Goal: Information Seeking & Learning: Learn about a topic

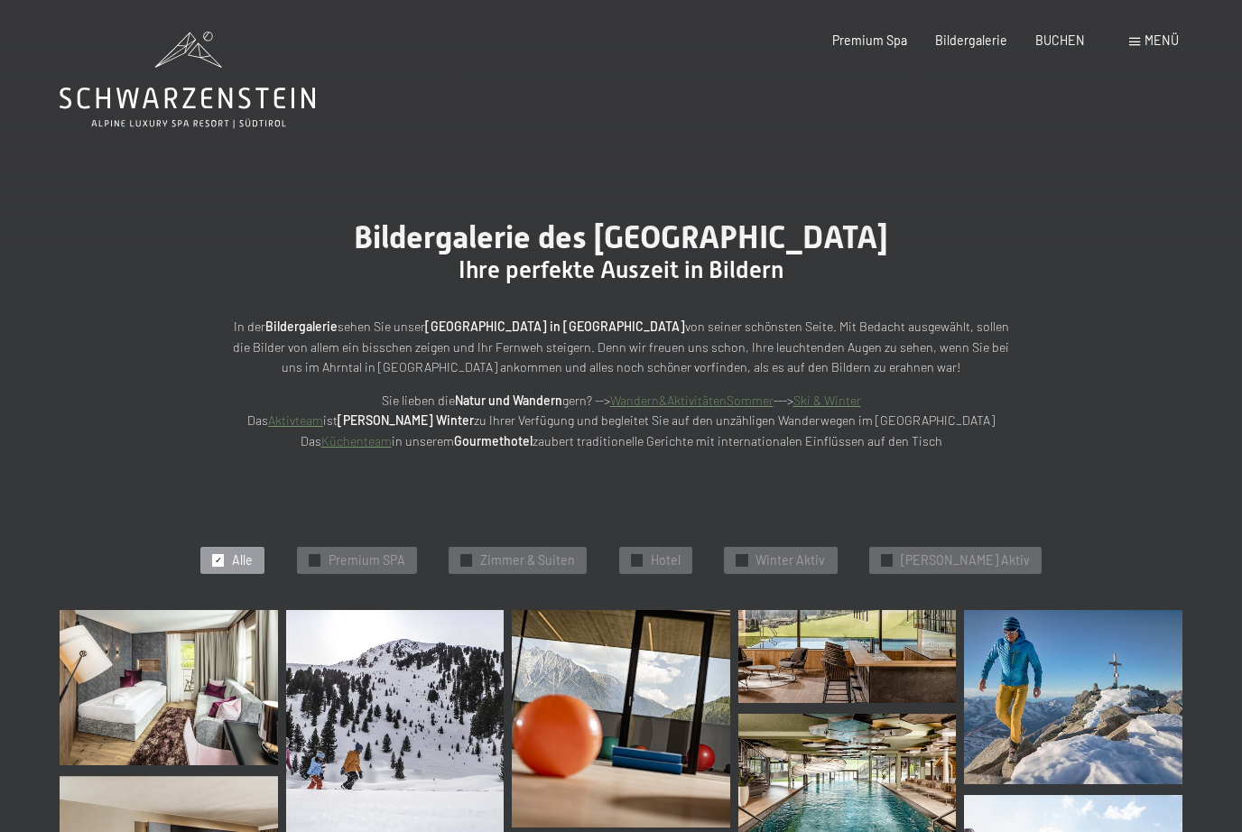
click at [967, 48] on div "Premium Spa Bildergalerie BUCHEN" at bounding box center [944, 41] width 337 height 18
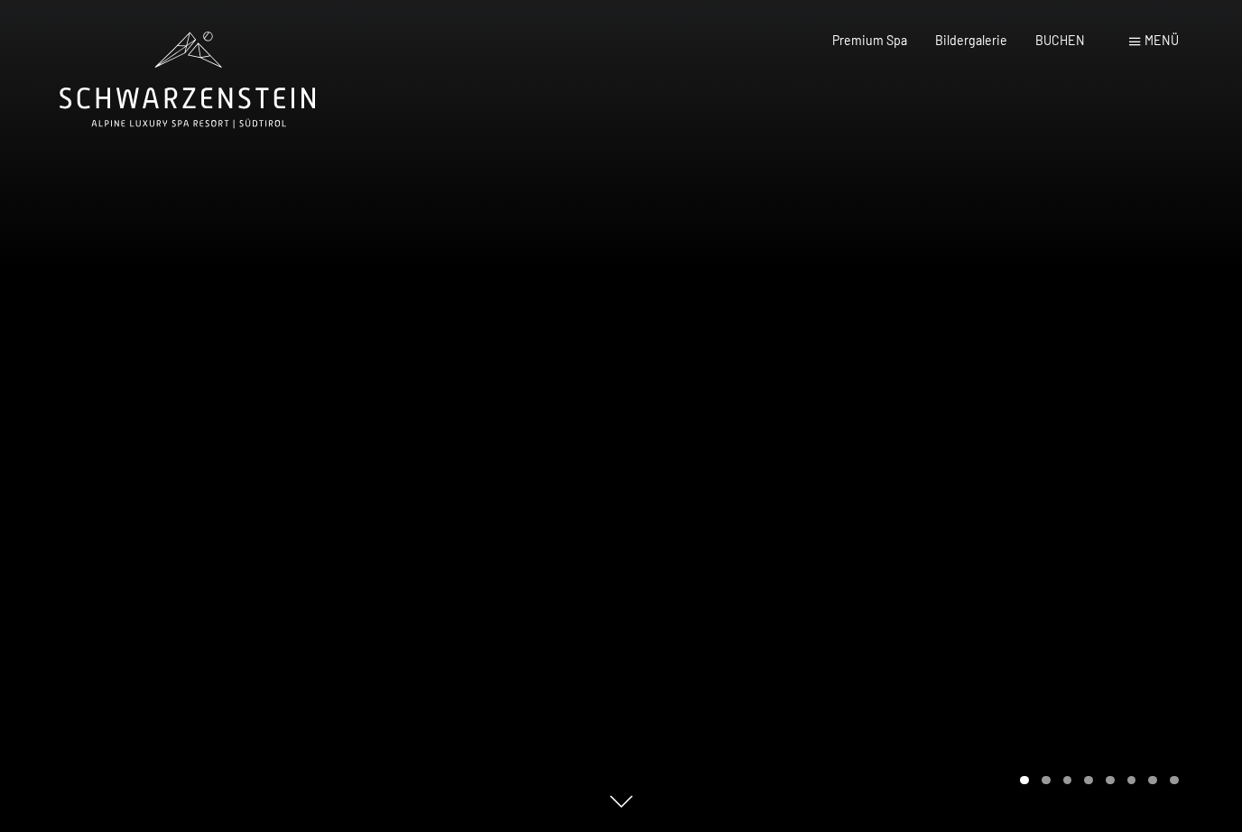
click at [1162, 42] on span "Menü" at bounding box center [1161, 39] width 34 height 15
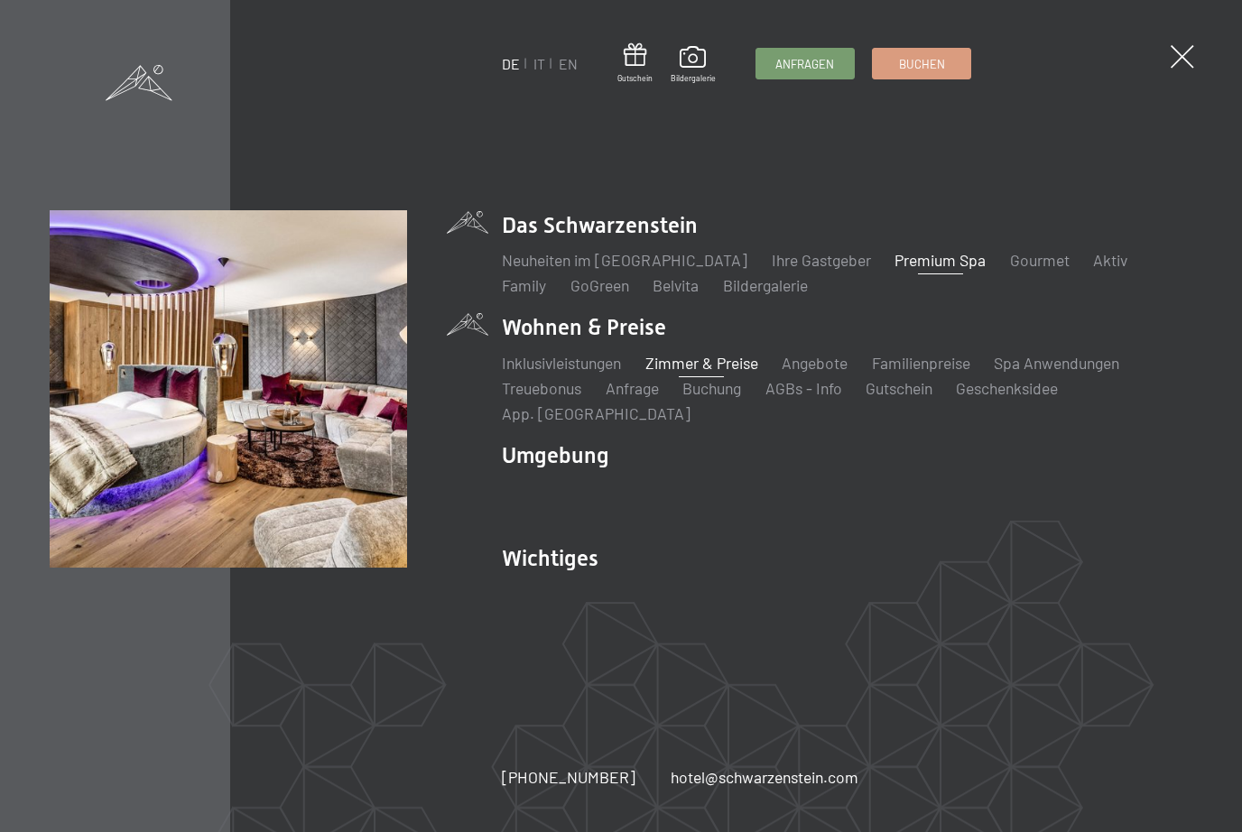
click at [704, 367] on link "Zimmer & Preise" at bounding box center [701, 363] width 113 height 20
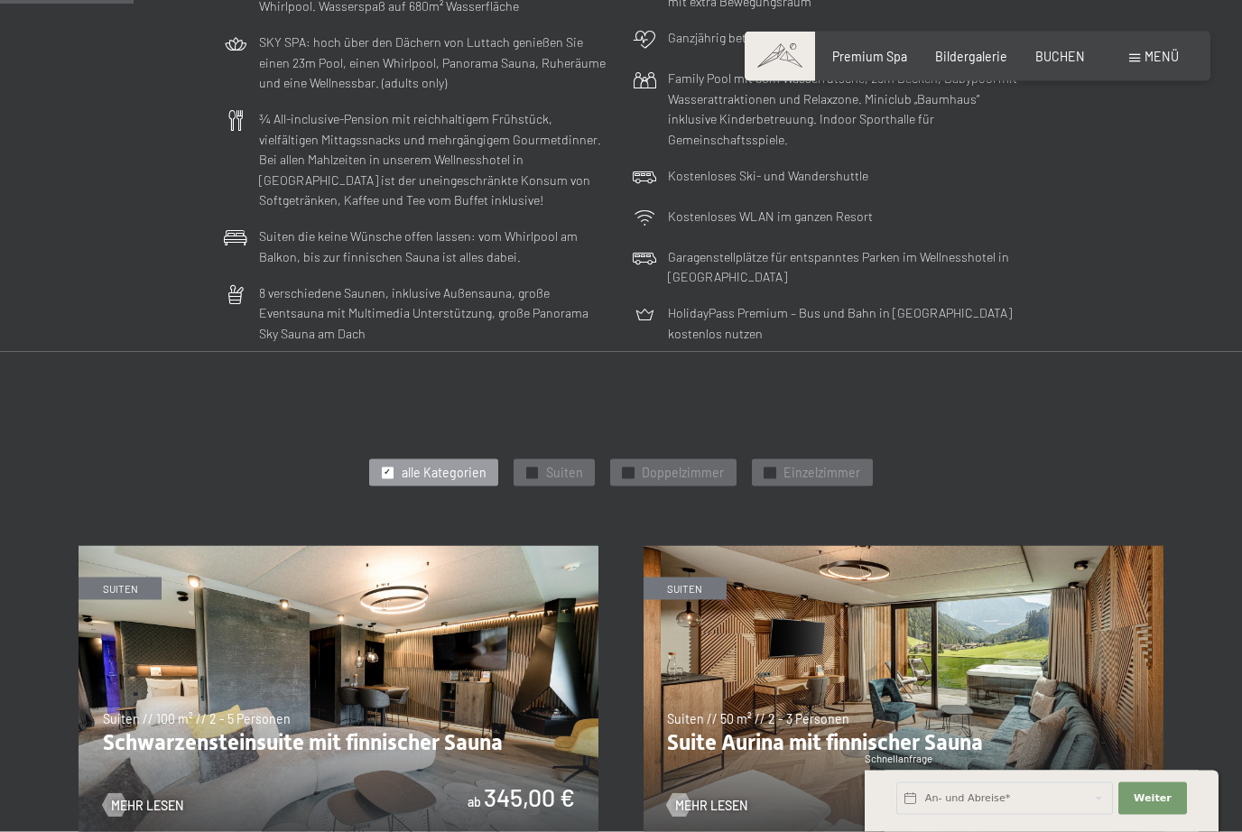
scroll to position [511, 0]
click at [626, 467] on span "✓" at bounding box center [627, 472] width 7 height 11
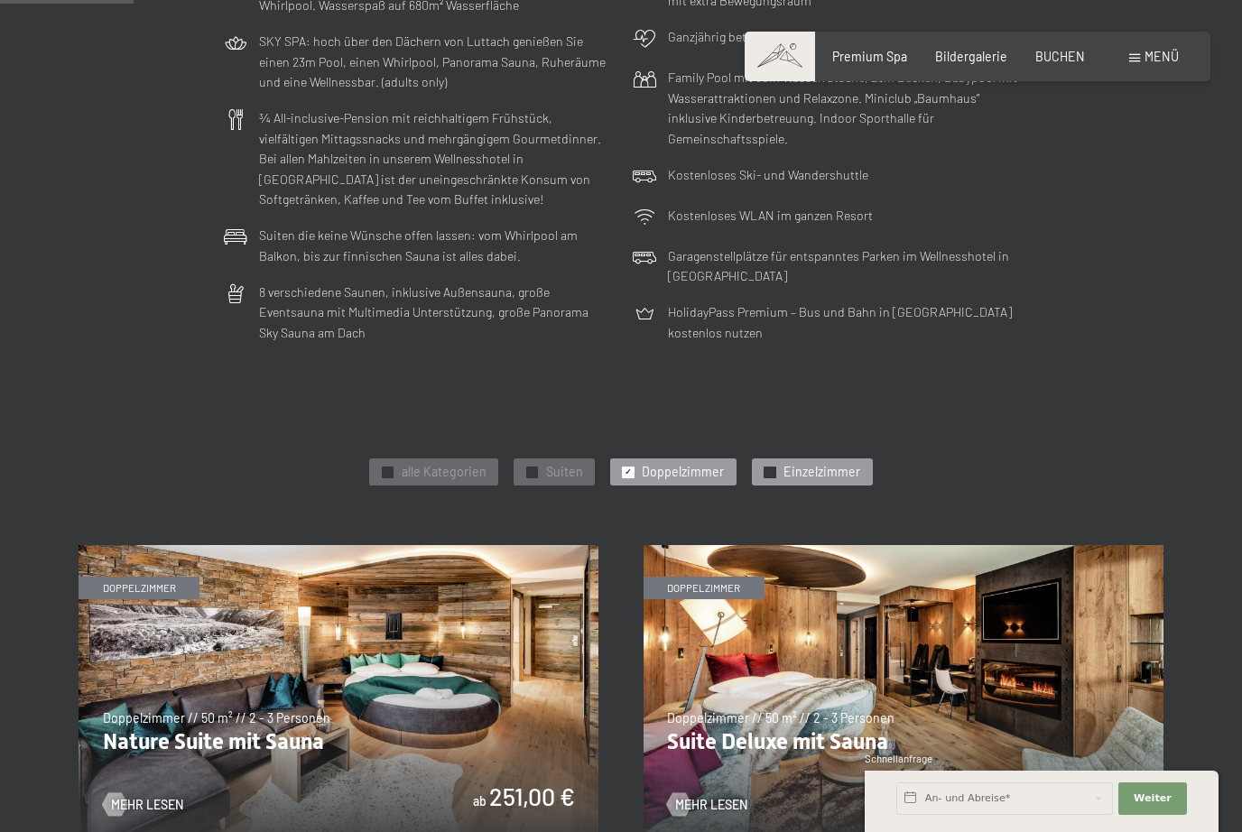
click at [754, 471] on div "✓ Einzelzimmer" at bounding box center [812, 471] width 120 height 27
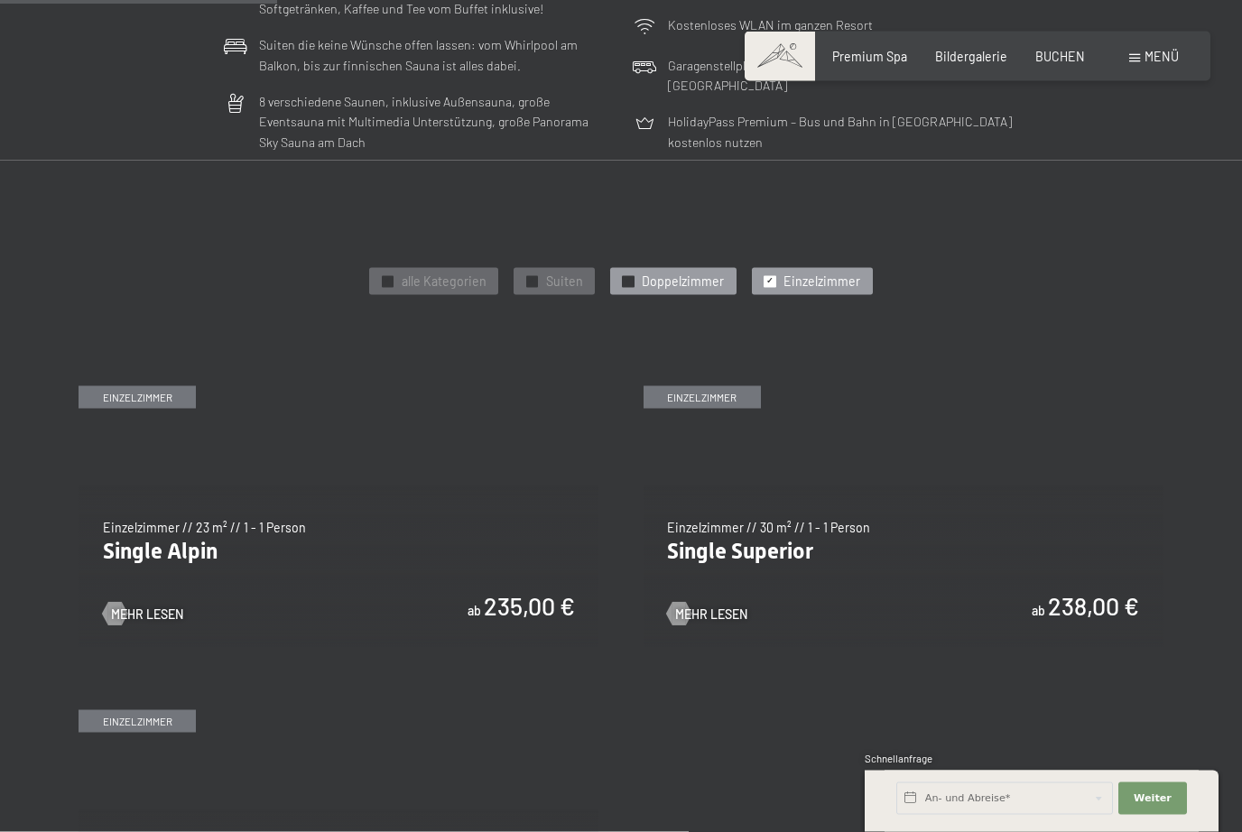
scroll to position [702, 0]
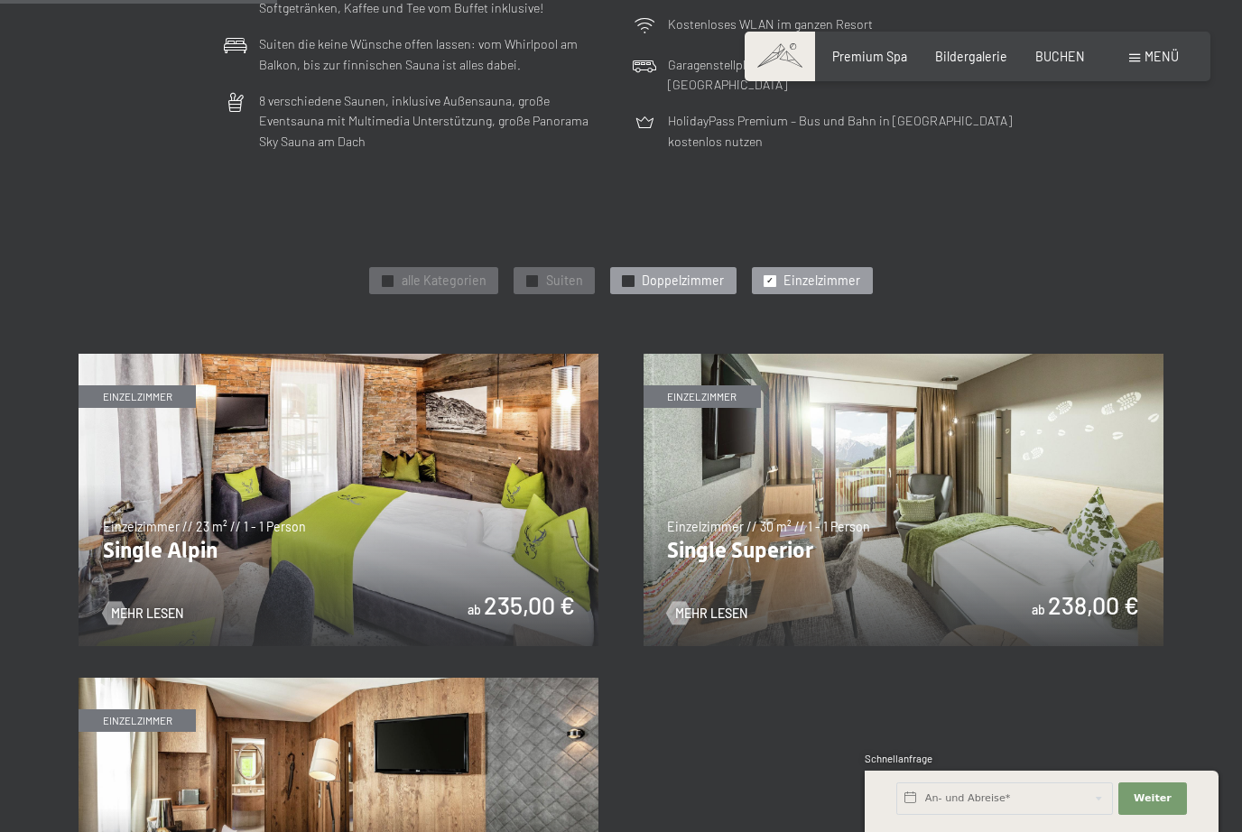
click at [672, 273] on span "Doppelzimmer" at bounding box center [683, 281] width 82 height 18
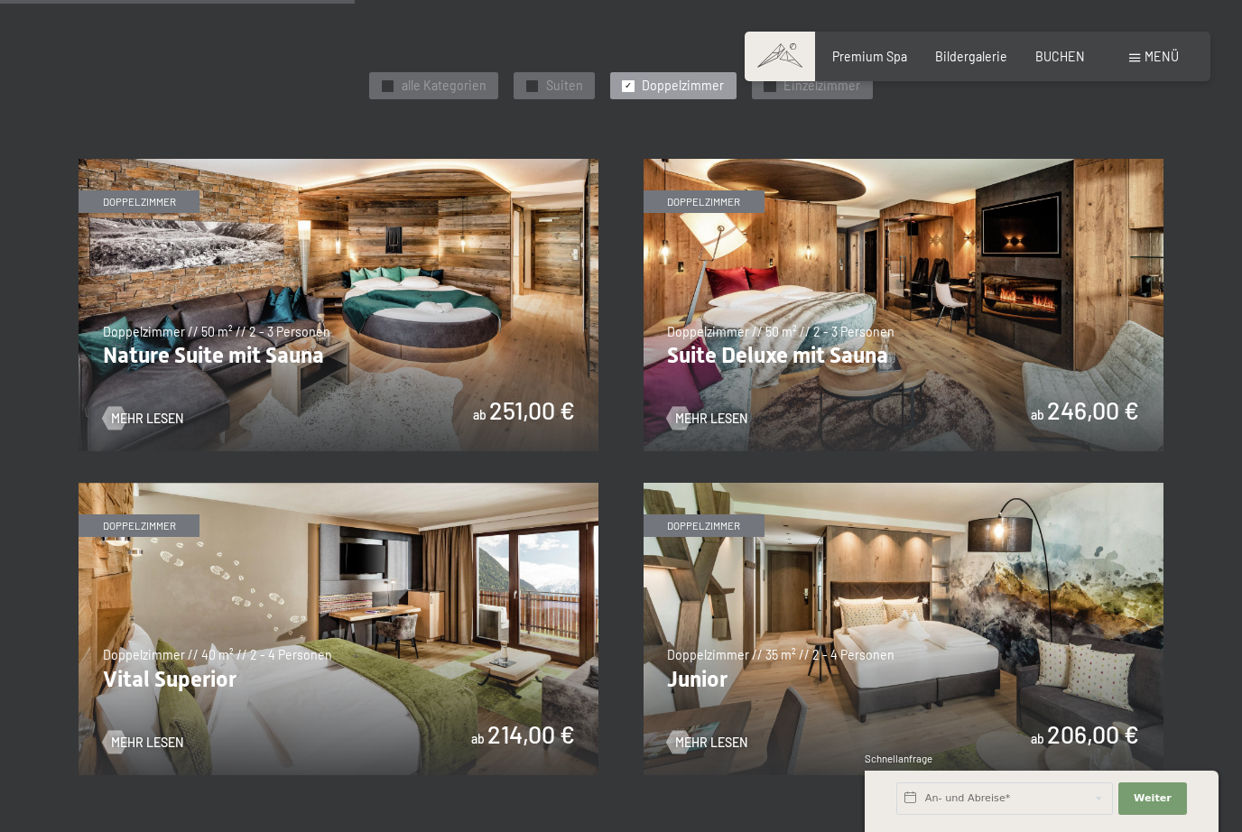
scroll to position [898, 0]
click at [839, 341] on img at bounding box center [903, 304] width 520 height 292
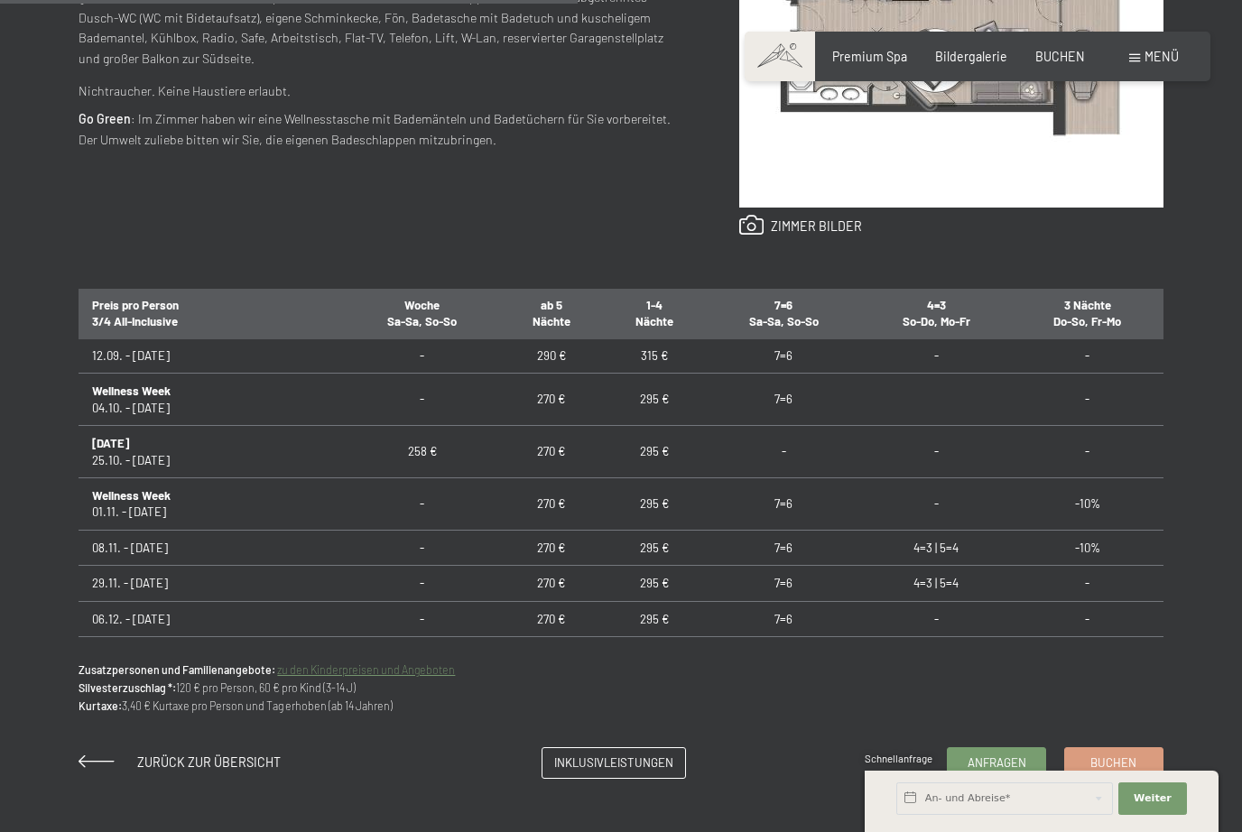
scroll to position [1479, 0]
click at [642, 768] on span "Inklusivleistungen" at bounding box center [613, 760] width 119 height 16
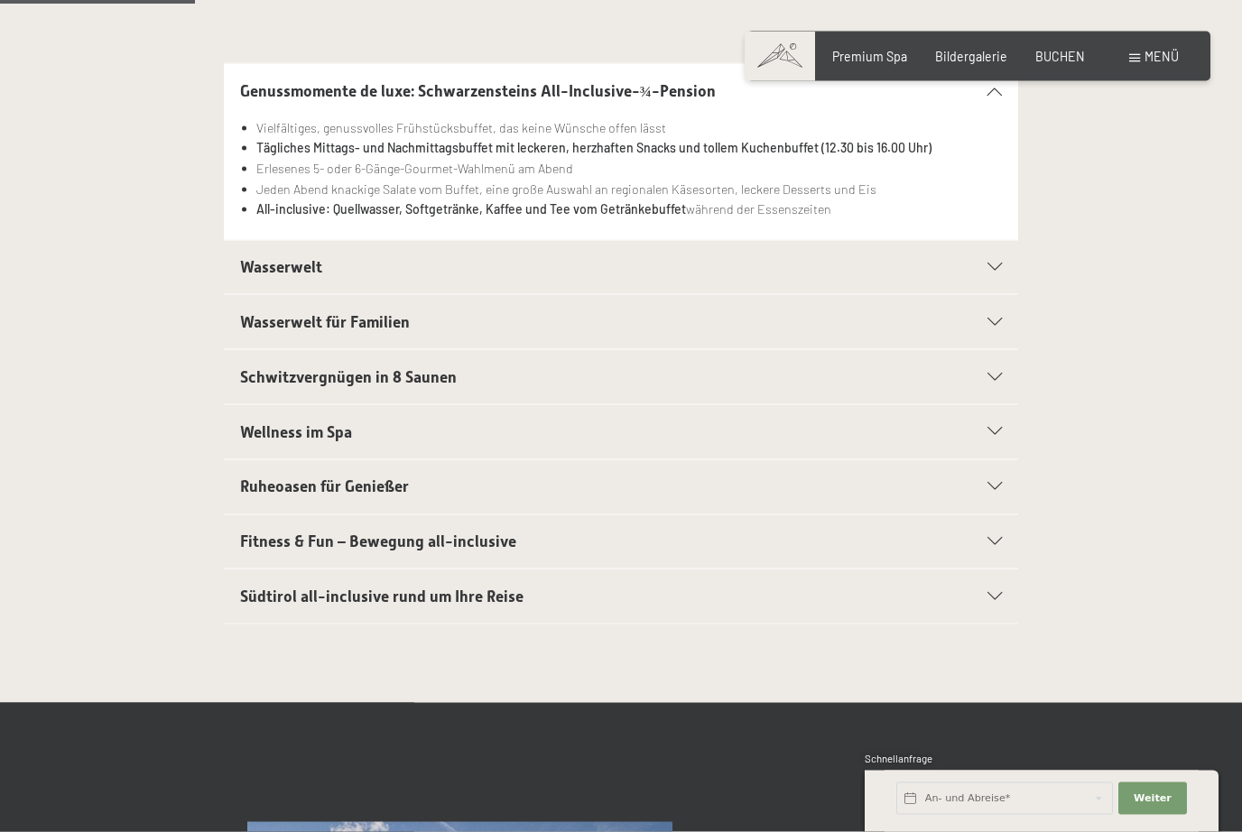
scroll to position [434, 0]
click at [1001, 263] on icon at bounding box center [994, 267] width 14 height 8
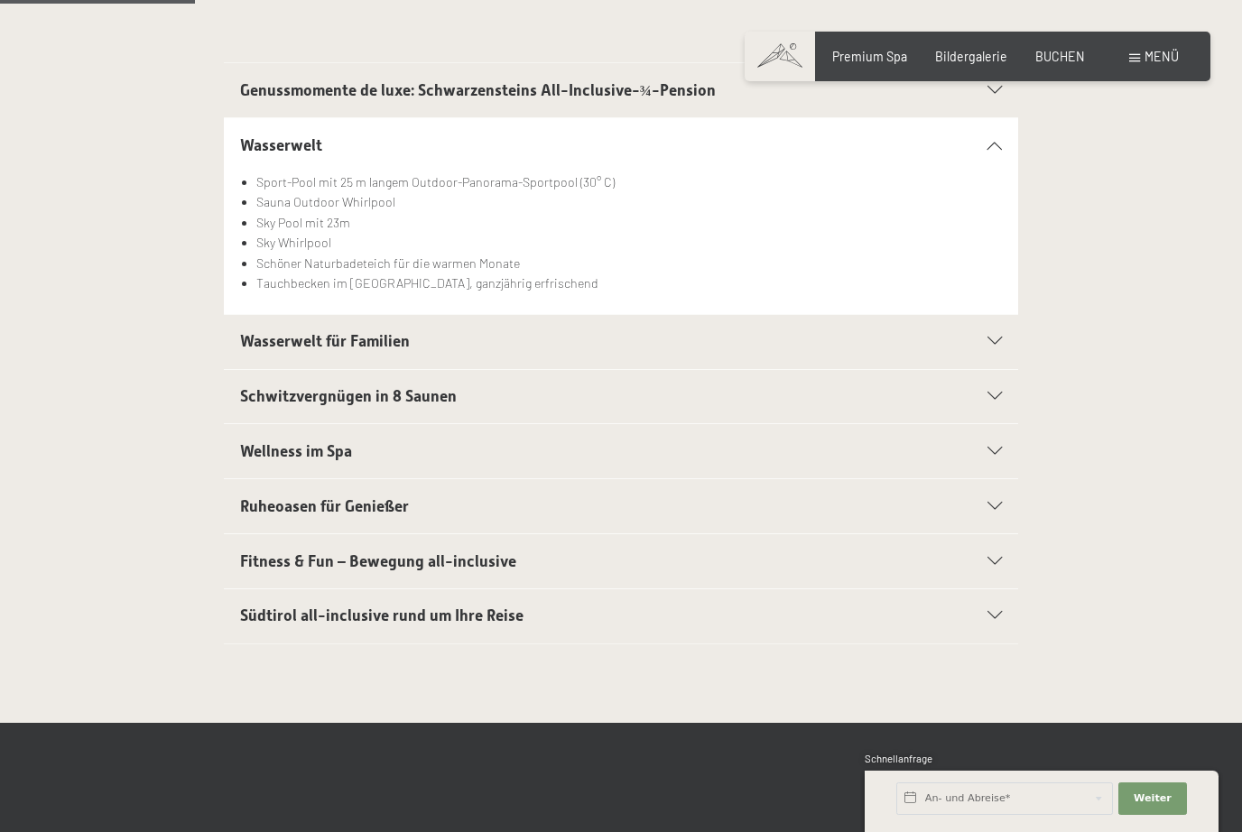
click at [995, 393] on icon at bounding box center [994, 397] width 14 height 8
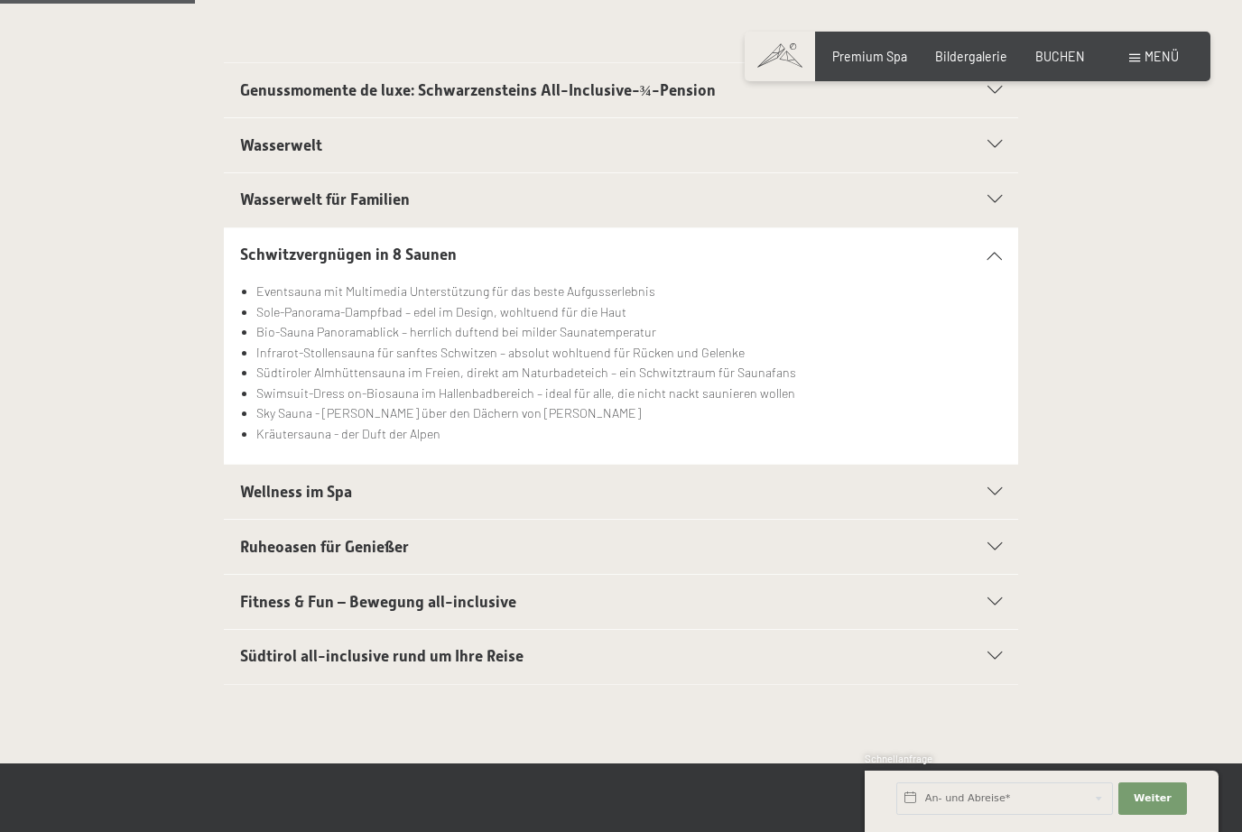
click at [1008, 478] on section "Wellness im Spa Kuschelige Bademäntel für die ganze Familie Trendige Wellnessta…" at bounding box center [621, 492] width 794 height 56
click at [1003, 491] on section "Wellness im Spa Kuschelige Bademäntel für die ganze Familie Trendige Wellnessta…" at bounding box center [621, 492] width 794 height 56
click at [999, 491] on icon at bounding box center [994, 492] width 14 height 8
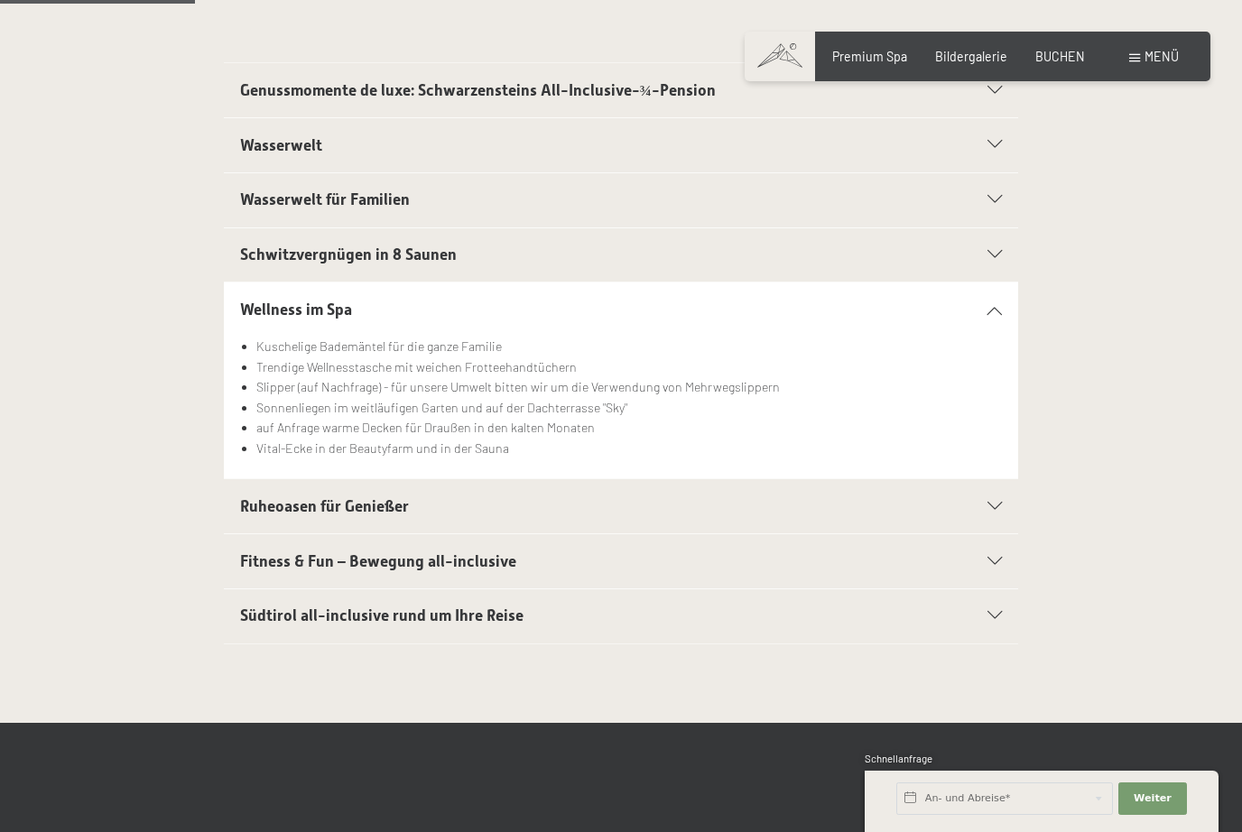
click at [1003, 547] on section "Fitness & Fun – Bewegung all-inclusive Großer Fitnessraum mit neuesten Geräten …" at bounding box center [621, 561] width 794 height 56
click at [993, 558] on icon at bounding box center [994, 562] width 14 height 8
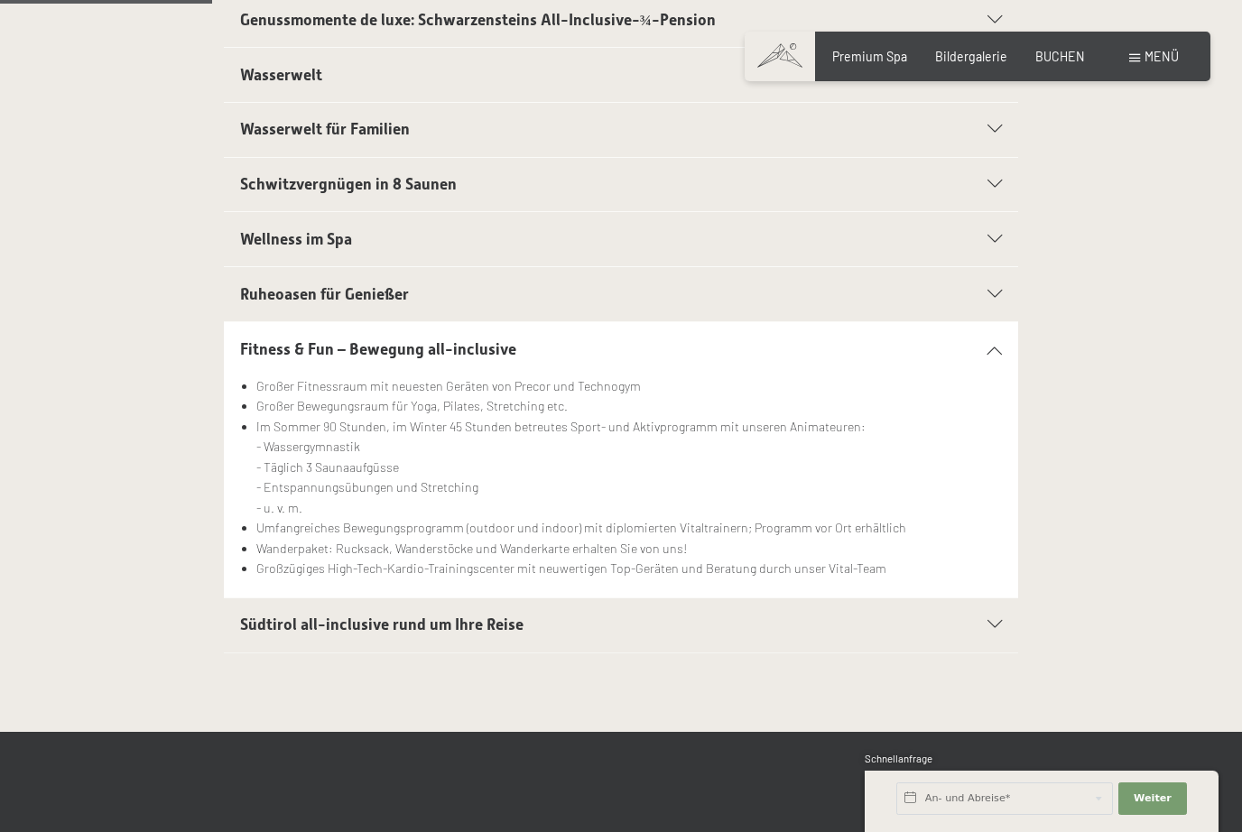
scroll to position [515, 0]
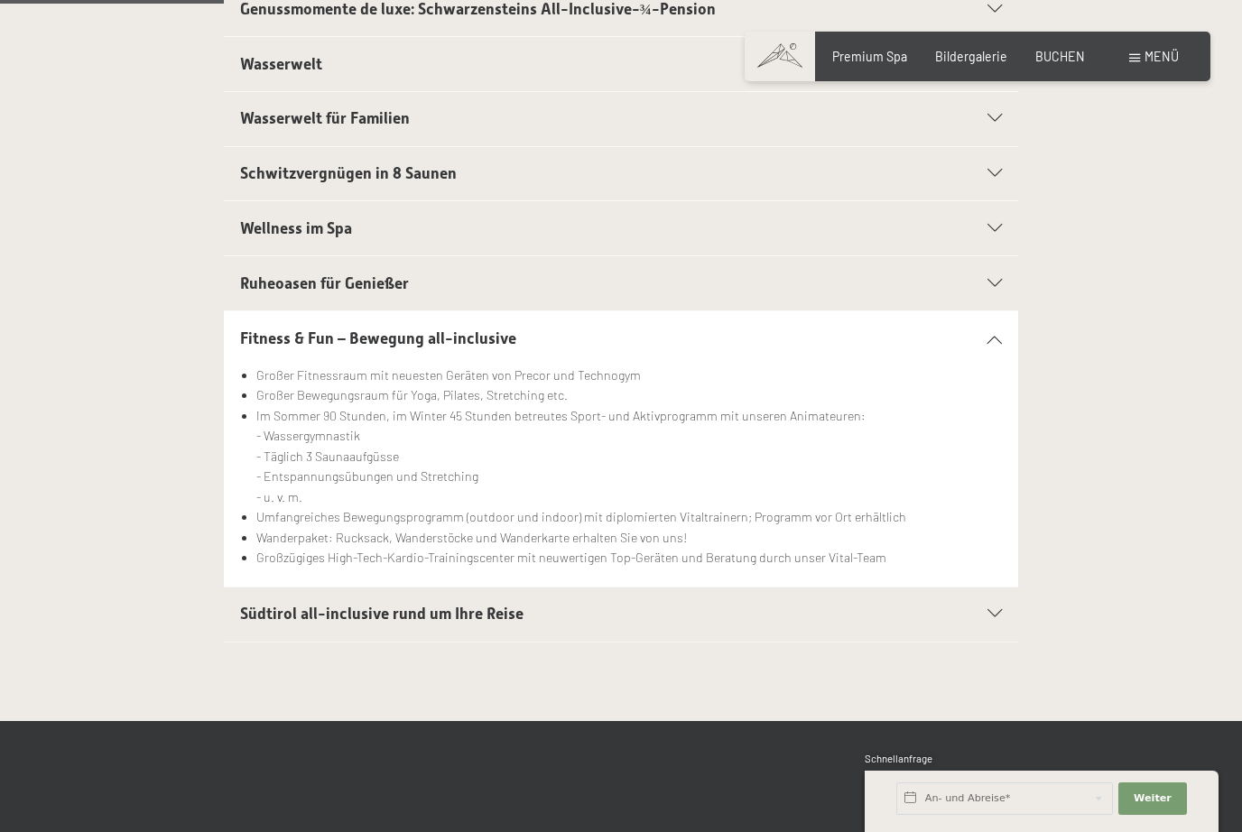
click at [1001, 610] on icon at bounding box center [994, 614] width 14 height 8
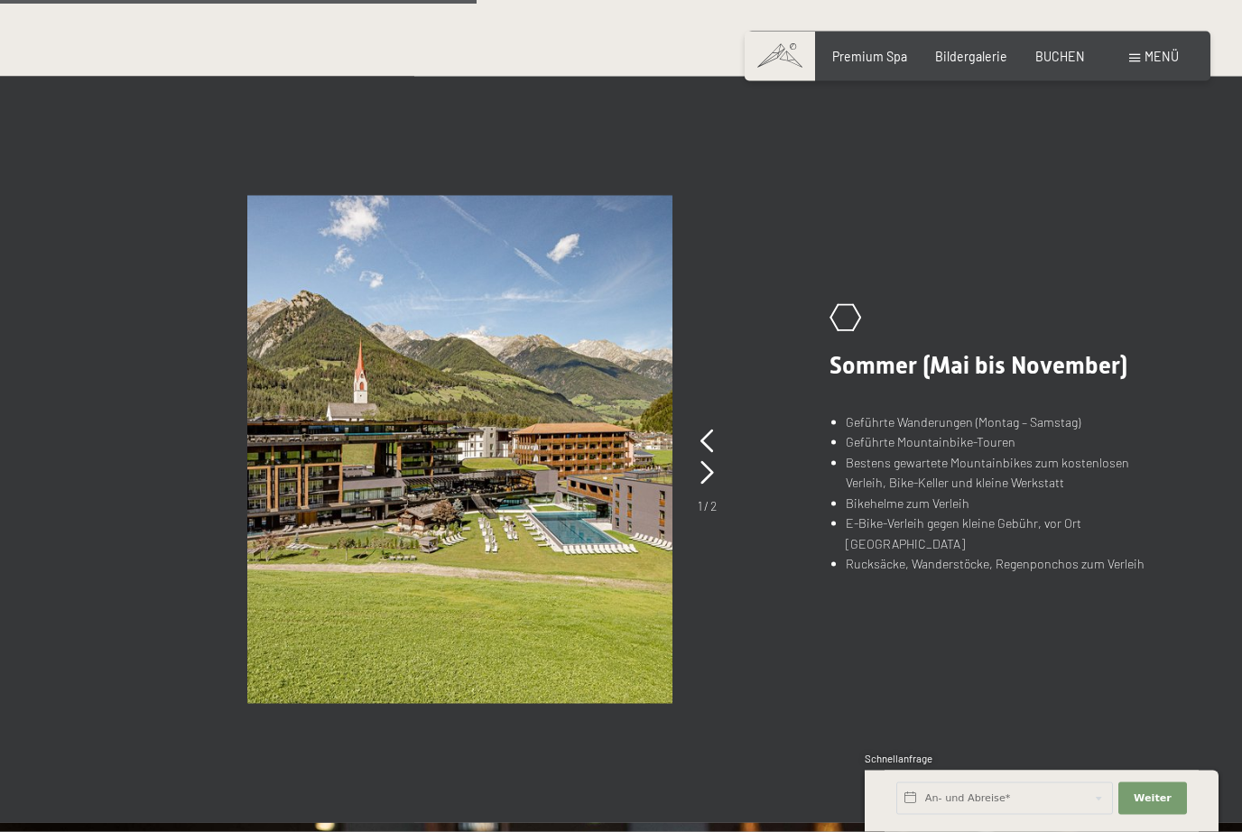
scroll to position [1051, 0]
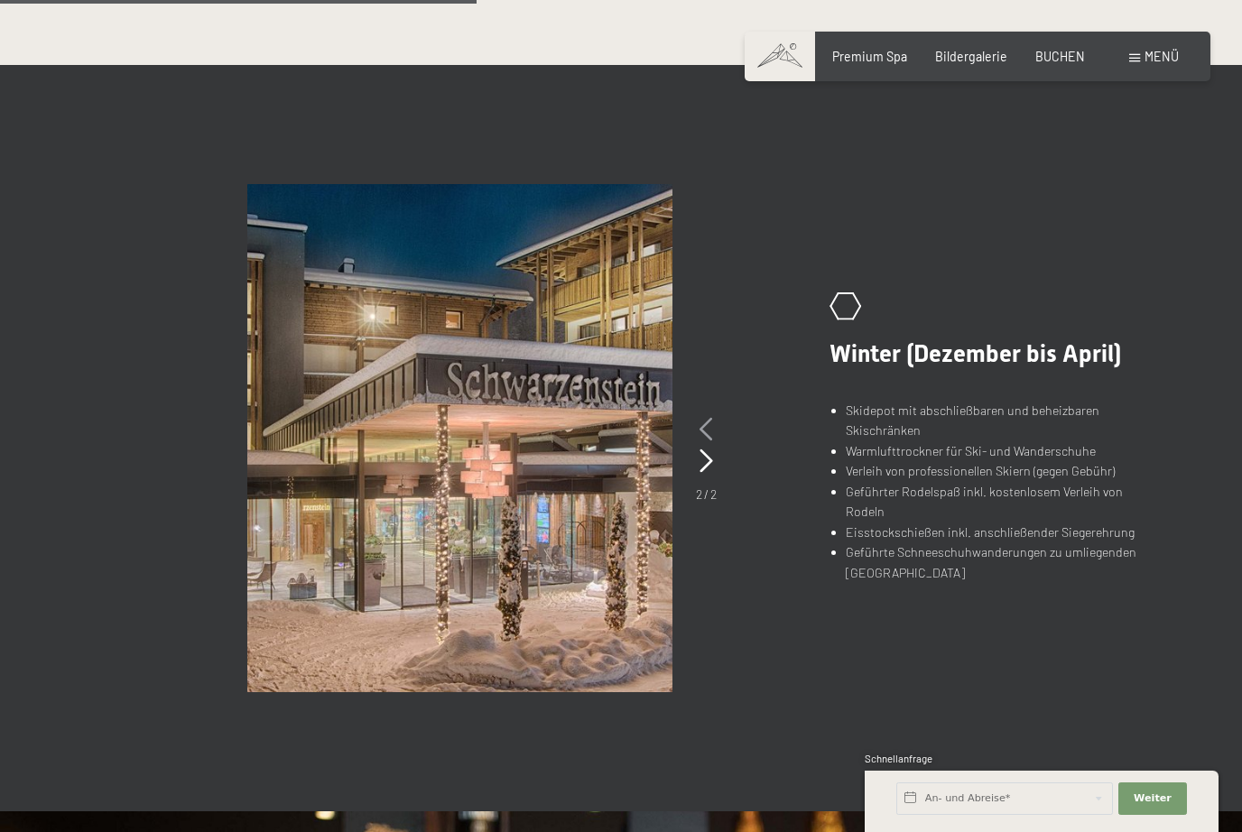
click at [708, 421] on icon at bounding box center [706, 429] width 14 height 23
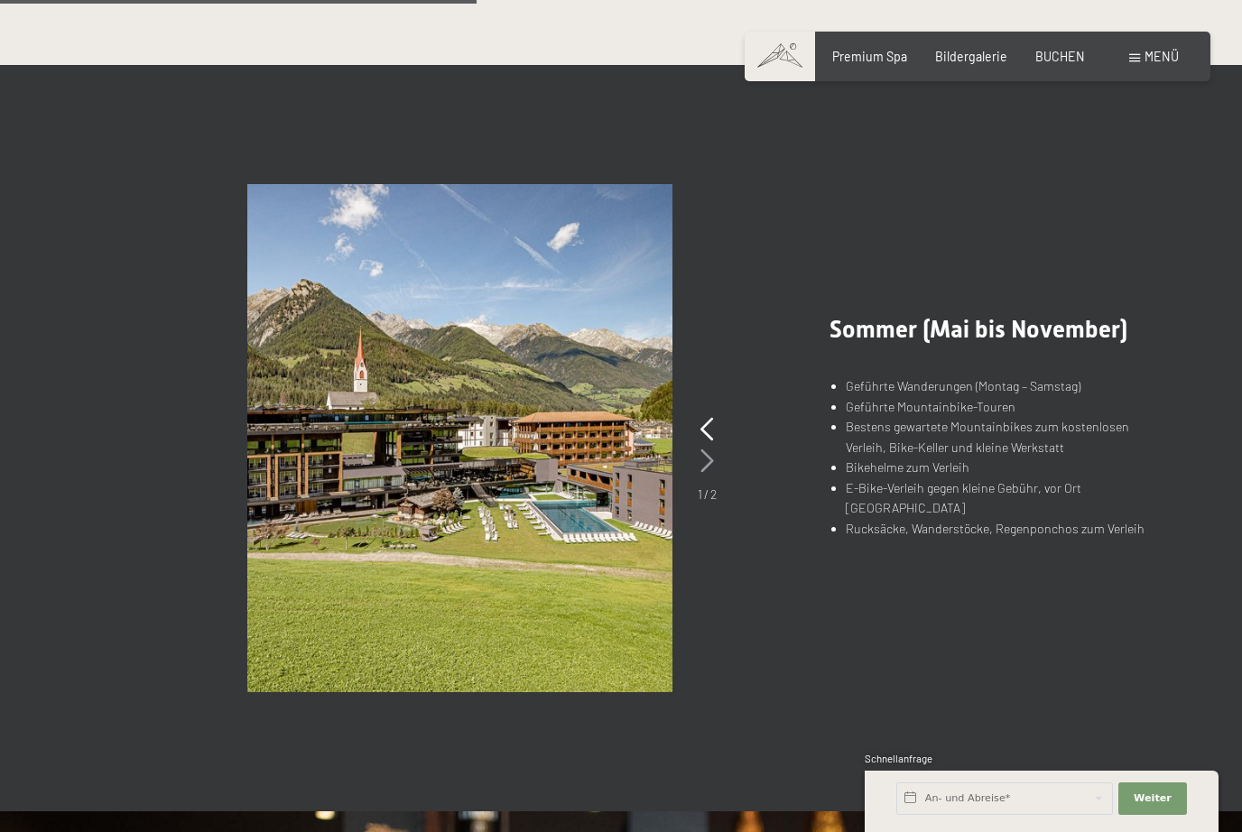
click at [705, 458] on icon at bounding box center [707, 460] width 14 height 23
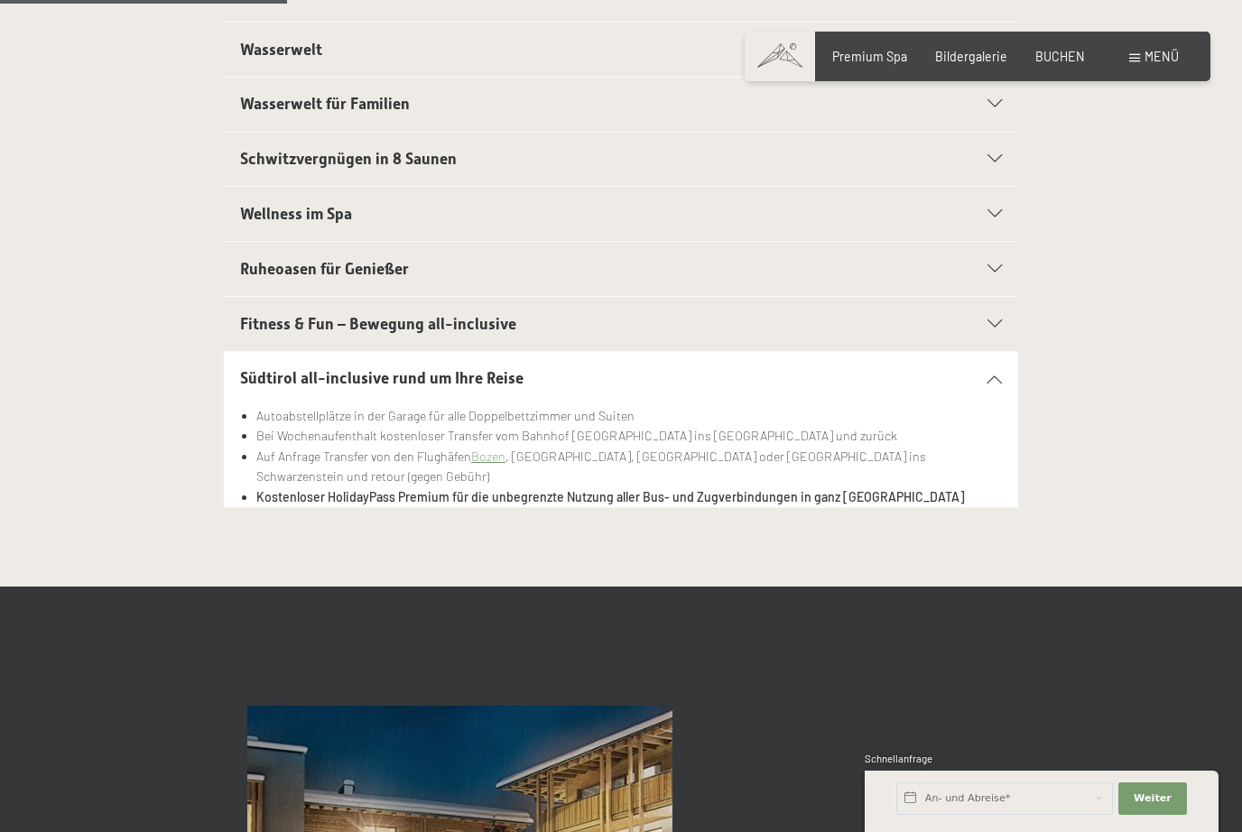
scroll to position [0, 0]
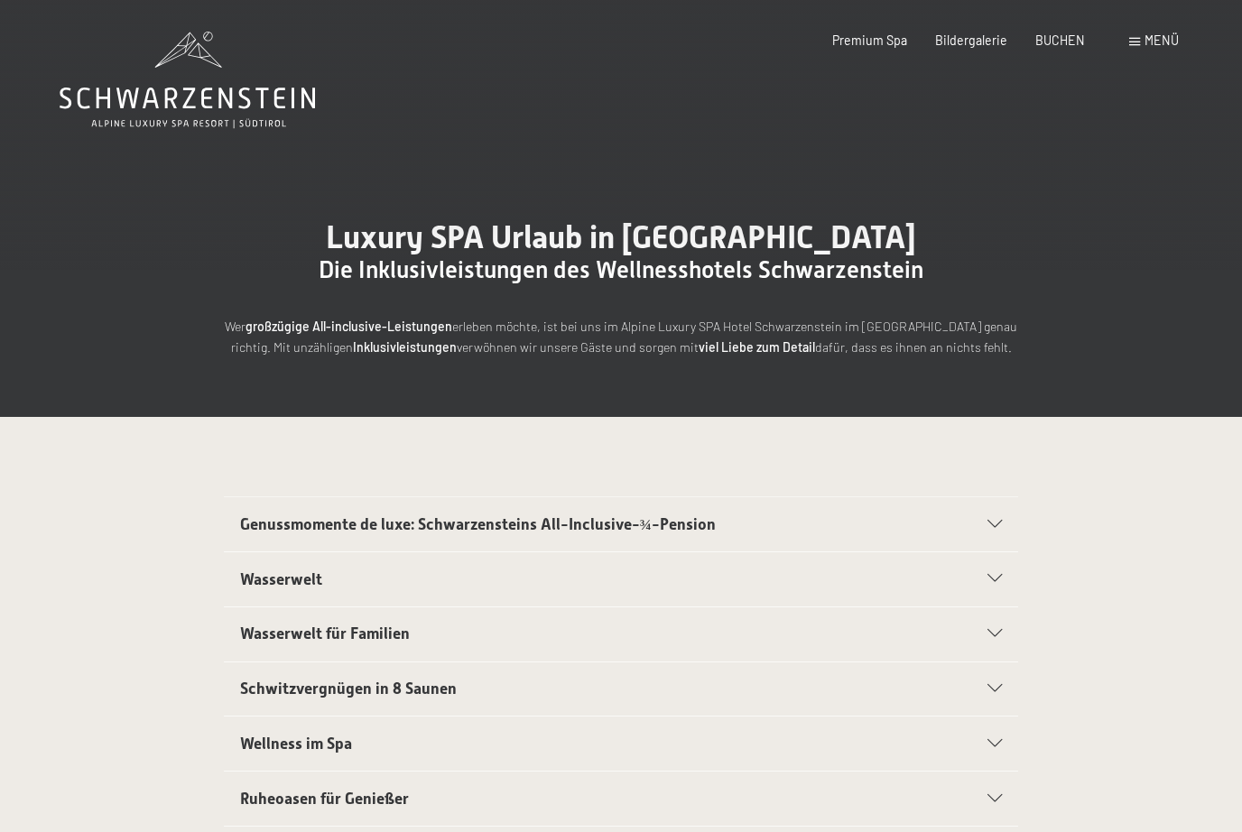
click at [1137, 38] on span at bounding box center [1134, 42] width 11 height 8
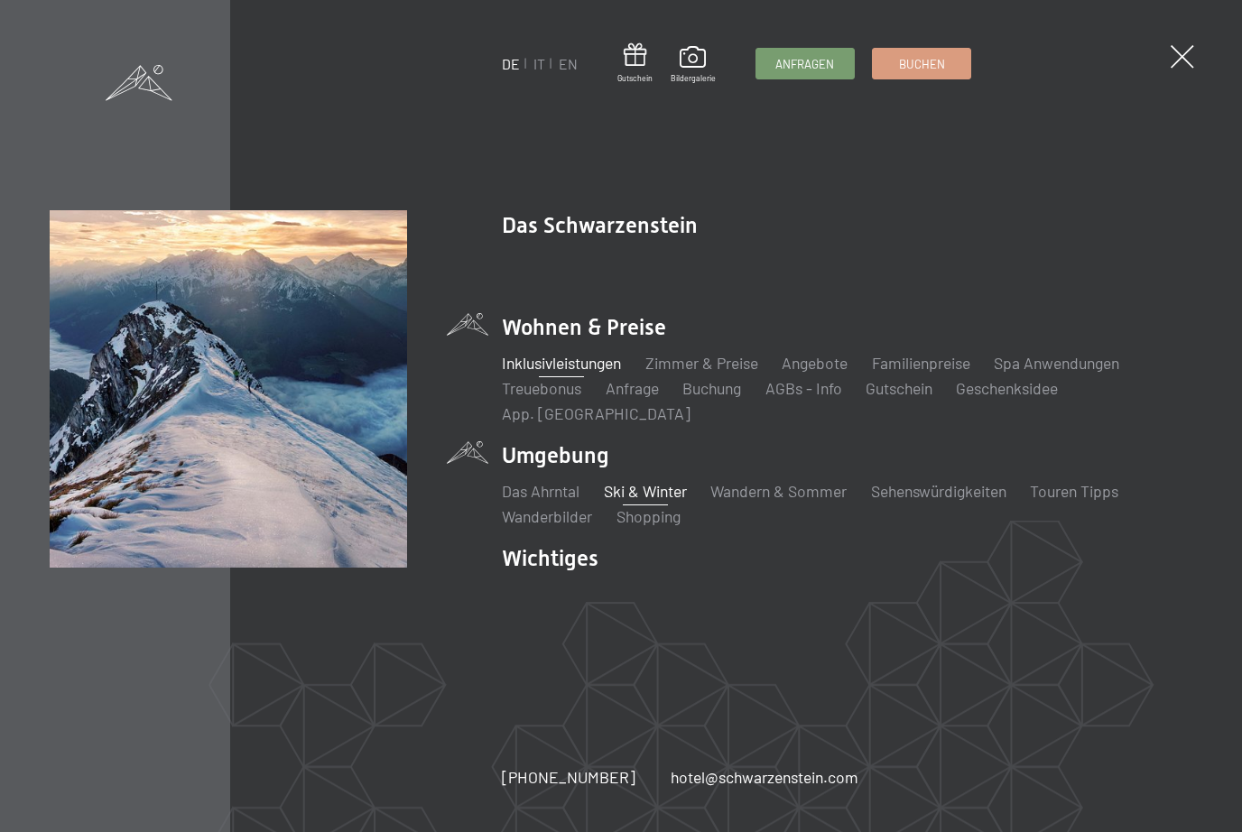
click at [671, 486] on link "Ski & Winter" at bounding box center [645, 491] width 83 height 20
